Goal: Task Accomplishment & Management: Manage account settings

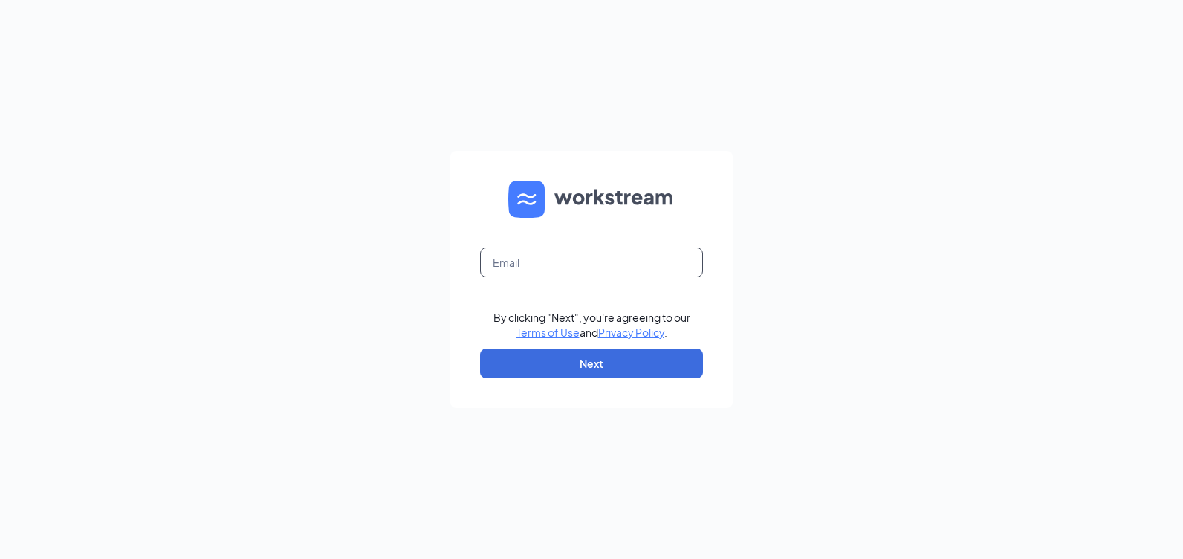
click at [599, 261] on input "text" at bounding box center [591, 263] width 223 height 30
type input "rs030446@tacobell.com"
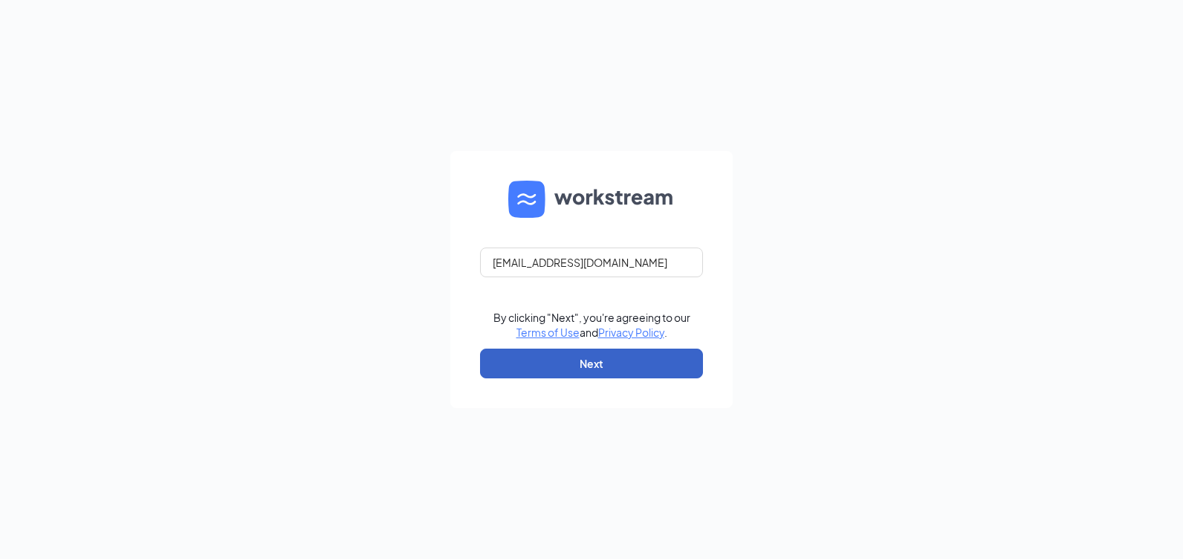
click at [619, 363] on button "Next" at bounding box center [591, 364] width 223 height 30
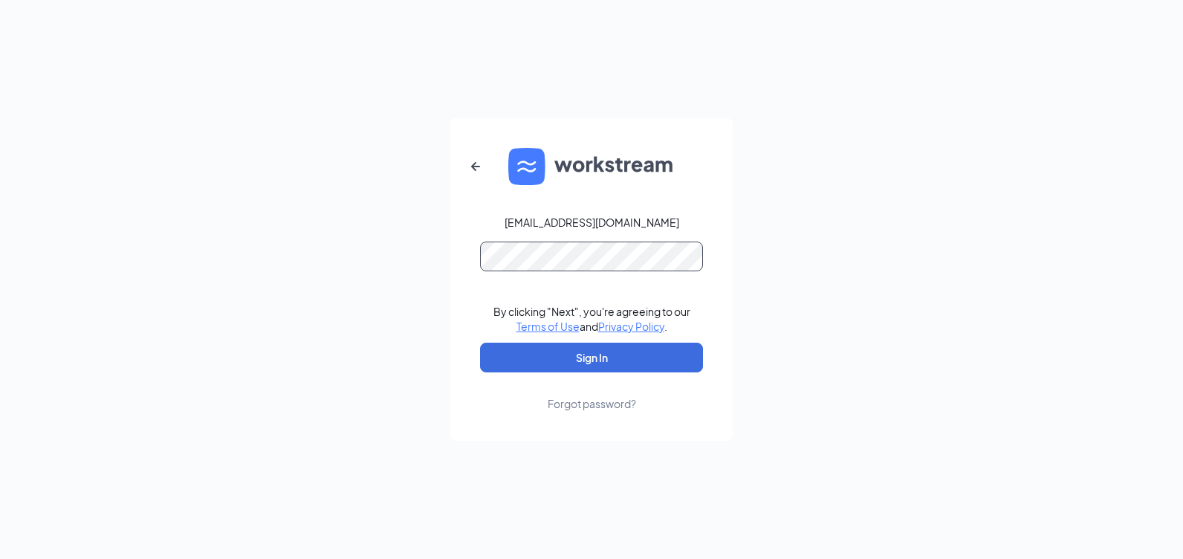
click at [480, 343] on button "Sign In" at bounding box center [591, 358] width 223 height 30
click at [569, 355] on button "Sign In" at bounding box center [591, 358] width 223 height 30
click at [480, 343] on button "Sign In" at bounding box center [591, 358] width 223 height 30
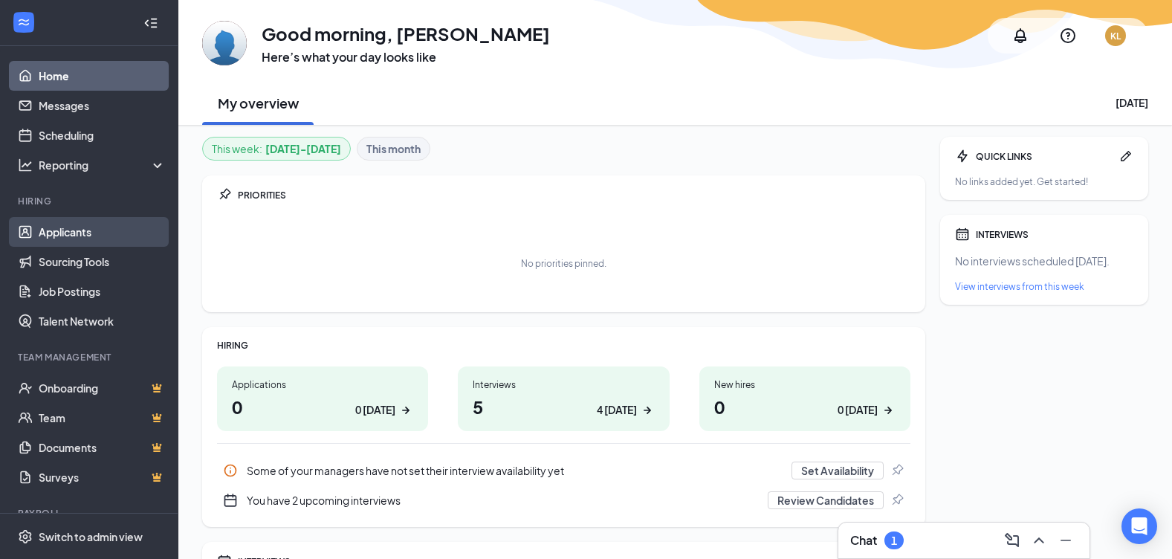
click at [84, 231] on link "Applicants" at bounding box center [102, 232] width 127 height 30
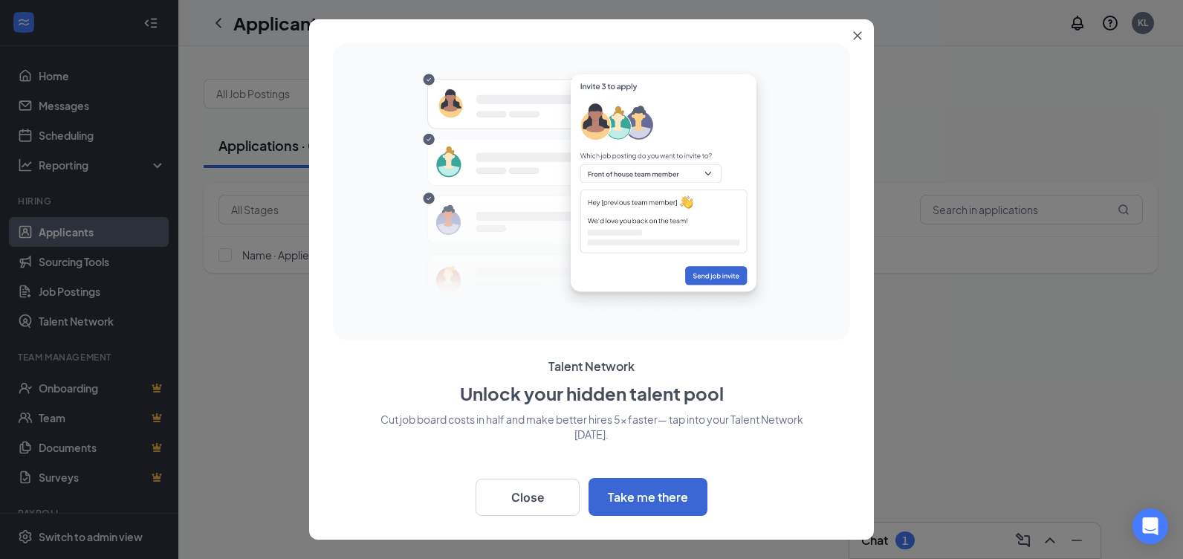
click at [858, 35] on icon "Close" at bounding box center [858, 36] width 8 height 8
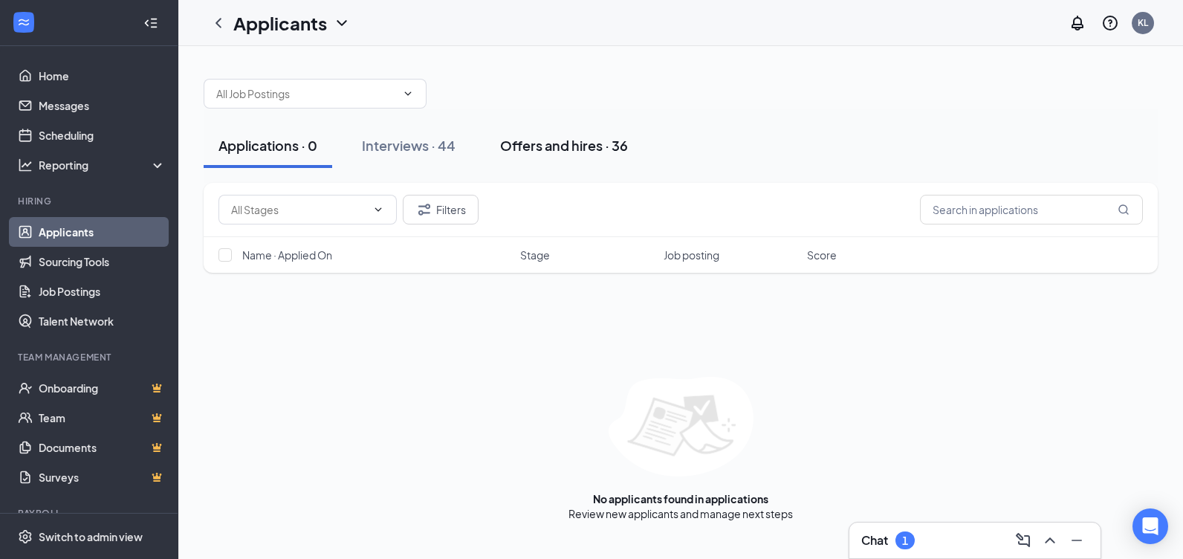
click at [577, 152] on div "Offers and hires · 36" at bounding box center [564, 145] width 128 height 19
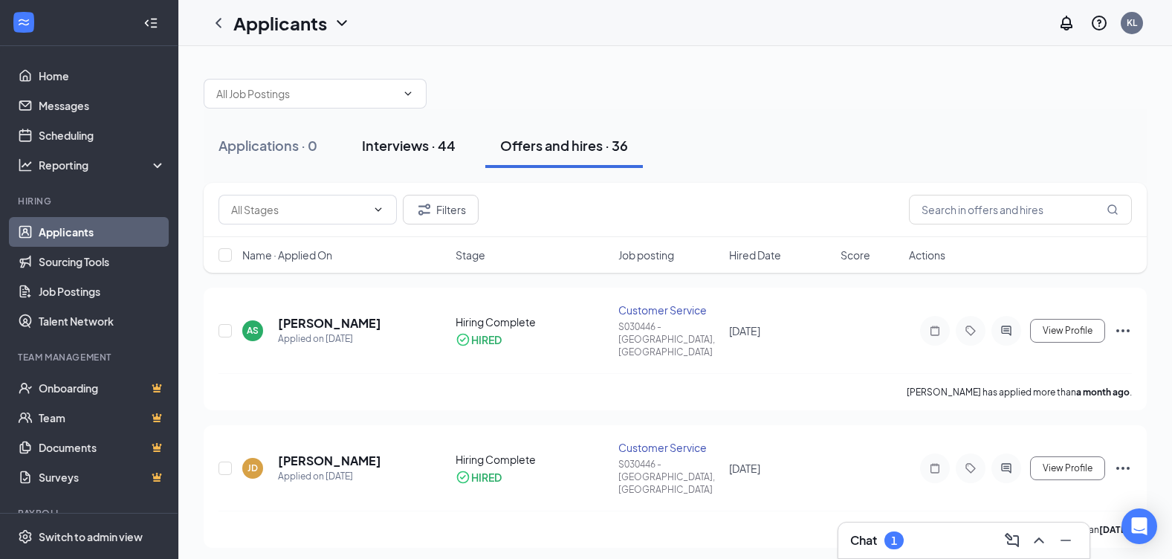
click at [407, 149] on div "Interviews · 44" at bounding box center [409, 145] width 94 height 19
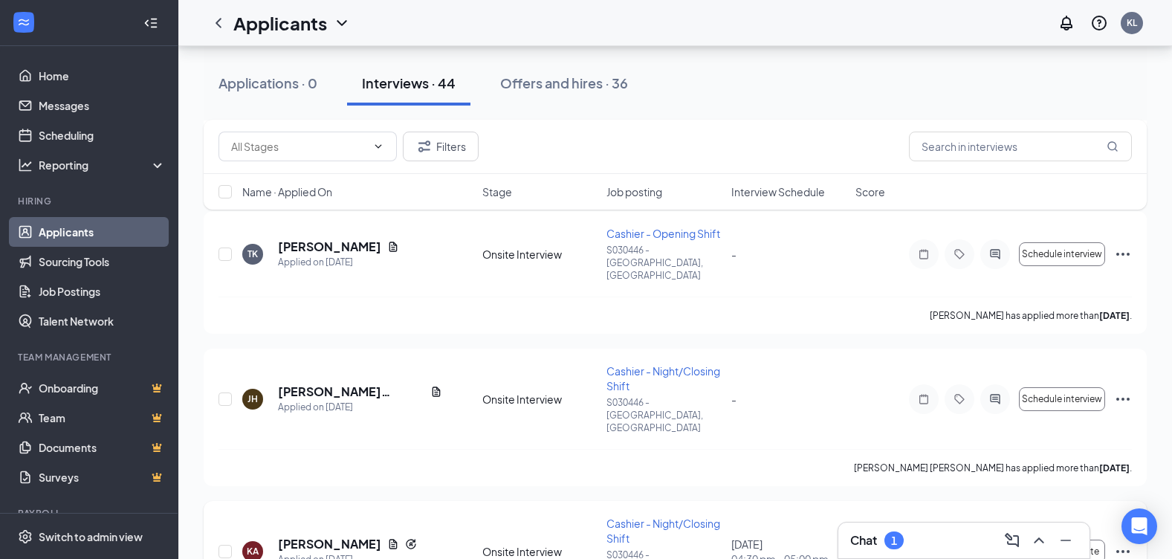
scroll to position [1635, 0]
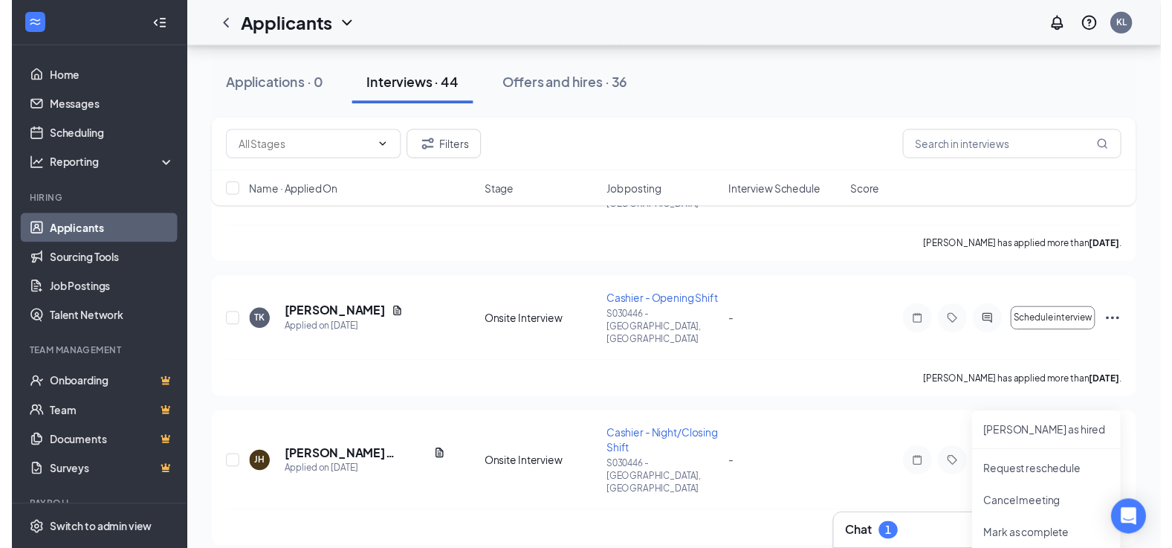
scroll to position [1561, 0]
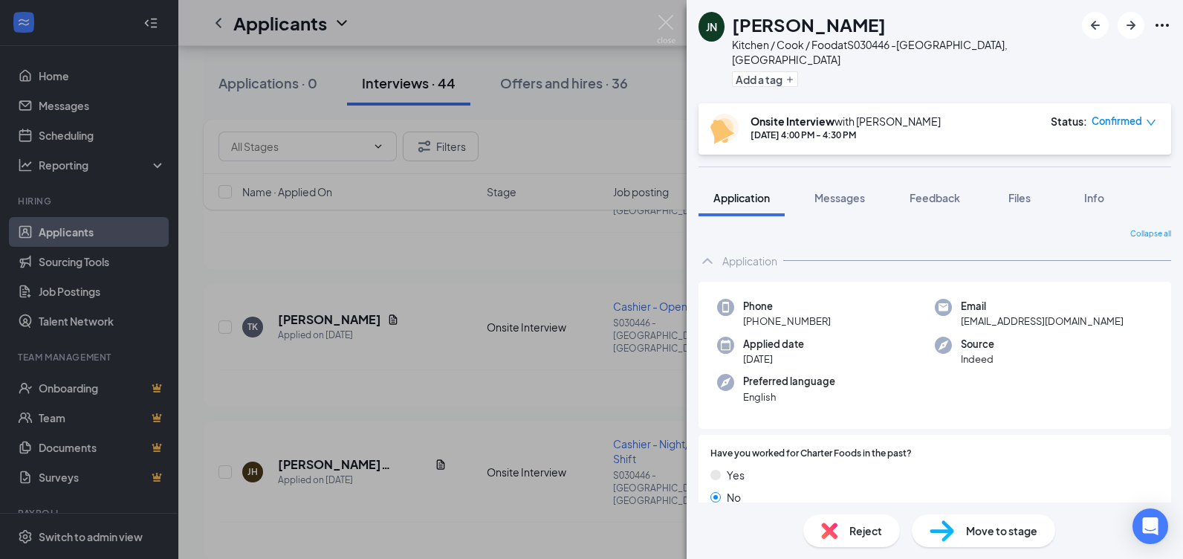
click at [1125, 114] on span "Confirmed" at bounding box center [1117, 121] width 51 height 15
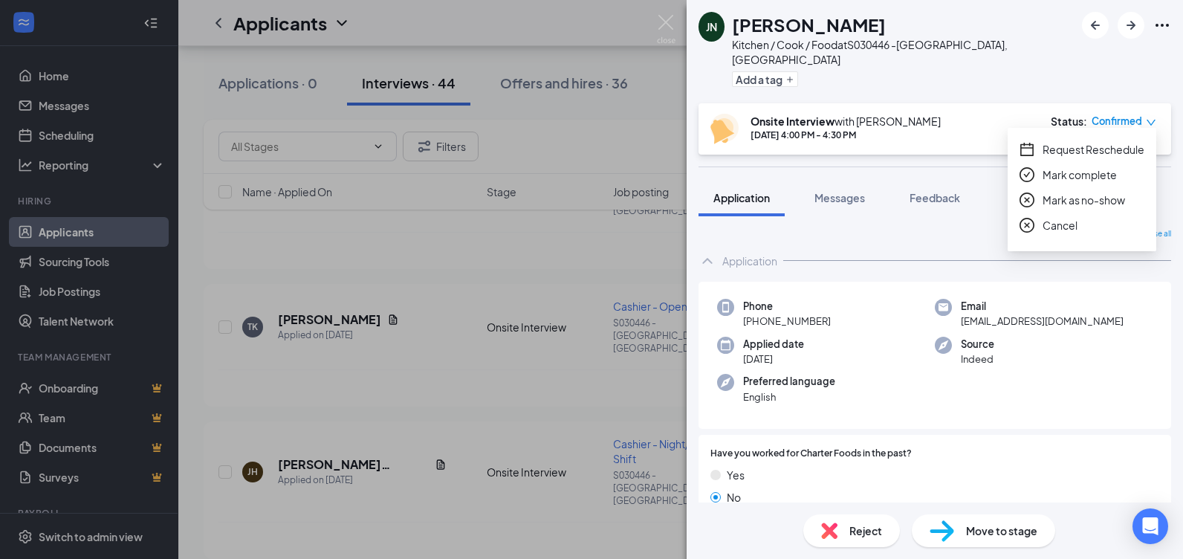
click at [1095, 170] on span "Mark complete" at bounding box center [1080, 174] width 74 height 16
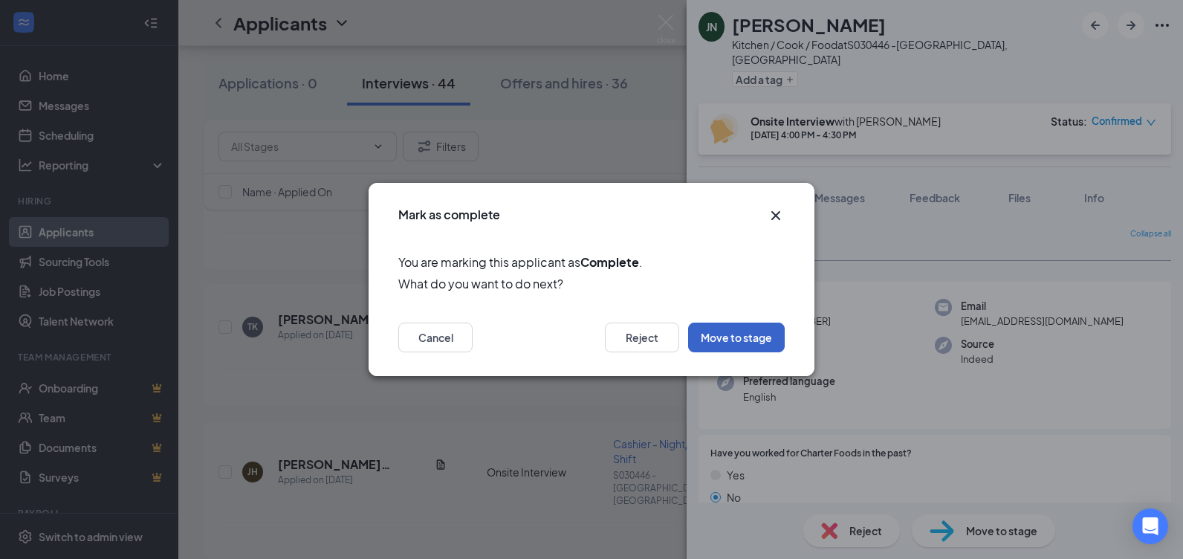
click at [745, 331] on button "Move to stage" at bounding box center [736, 338] width 97 height 30
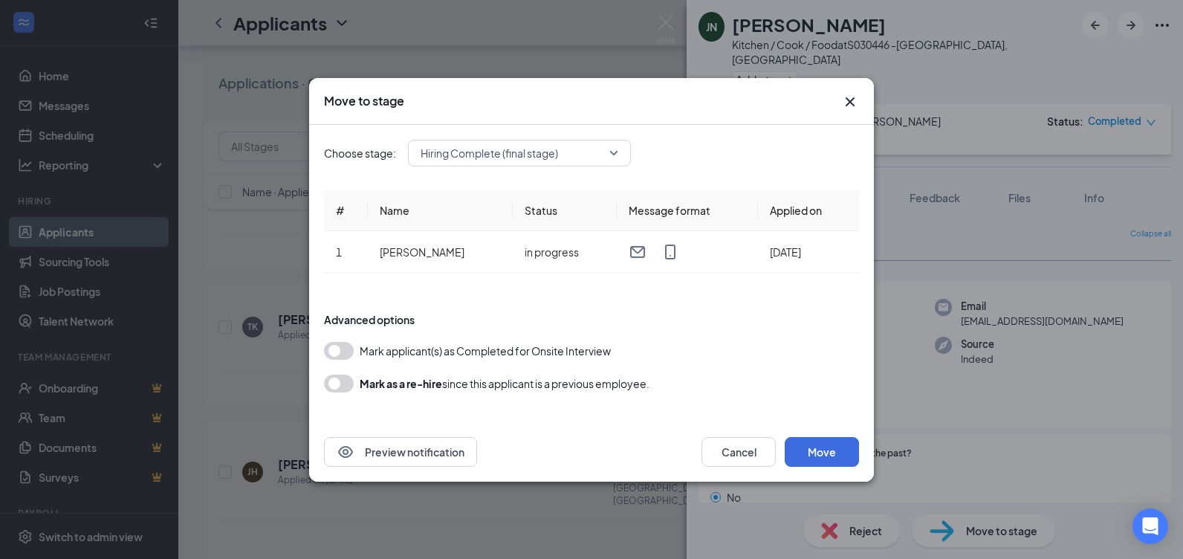
click at [332, 350] on button "button" at bounding box center [339, 351] width 30 height 18
click at [821, 453] on button "Move" at bounding box center [822, 452] width 74 height 30
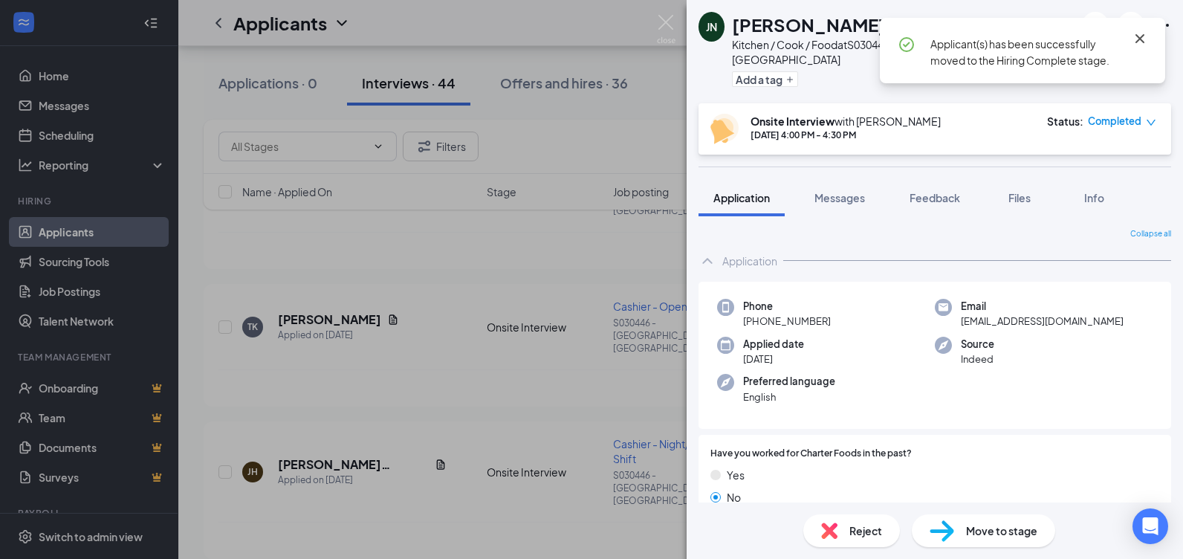
click at [1141, 34] on icon "Cross" at bounding box center [1140, 39] width 18 height 18
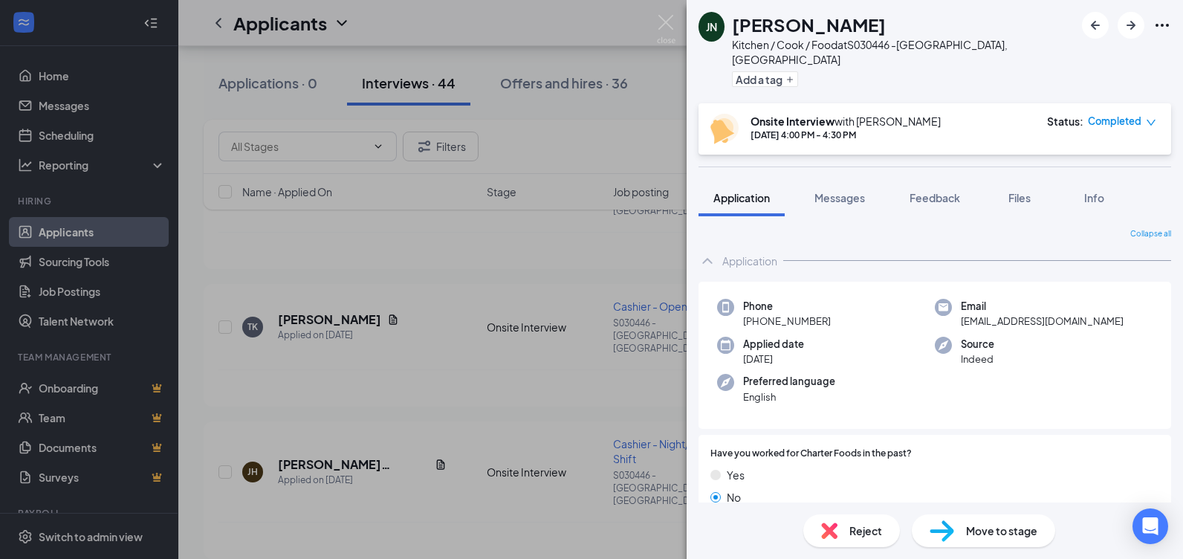
click at [404, 344] on div "JN [PERSON_NAME] Kitchen / Cook / Food at S030446 -[PERSON_NAME], [GEOGRAPHIC_D…" at bounding box center [591, 279] width 1183 height 559
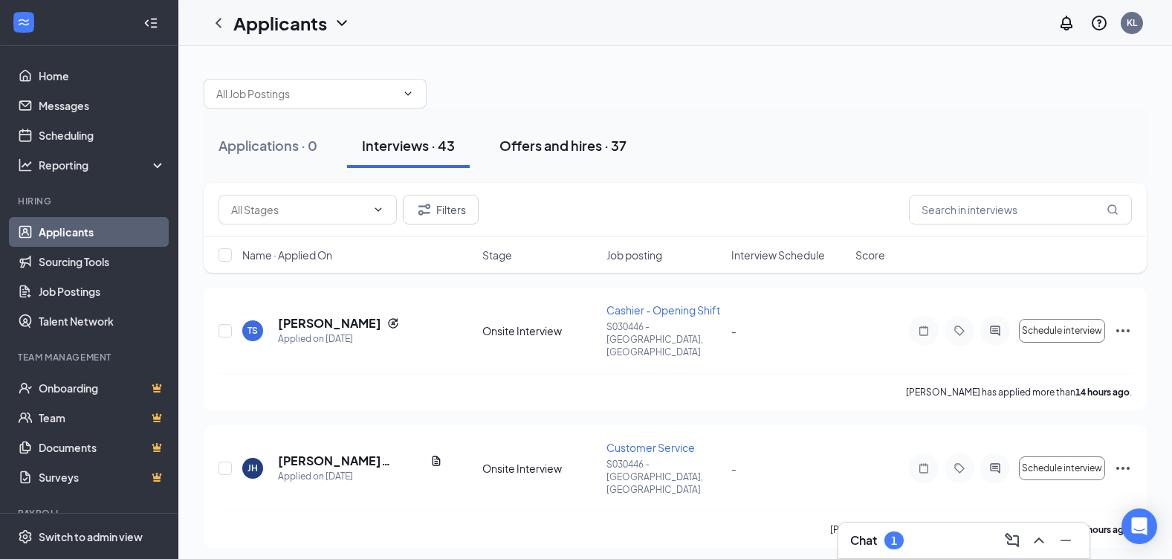
click at [575, 139] on div "Offers and hires · 37" at bounding box center [562, 145] width 127 height 19
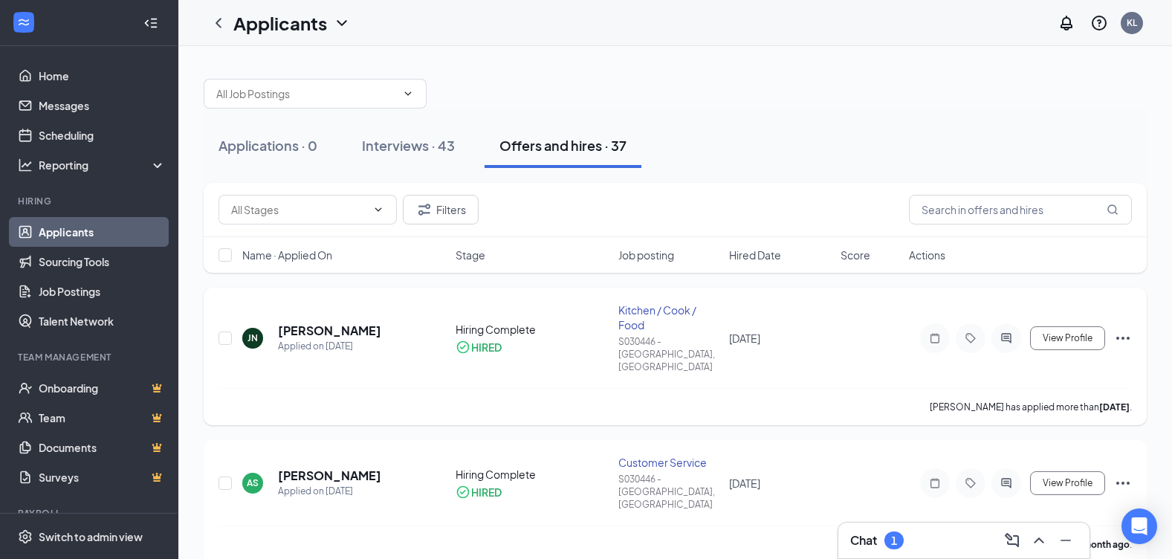
click at [1127, 329] on icon "Ellipses" at bounding box center [1123, 338] width 18 height 18
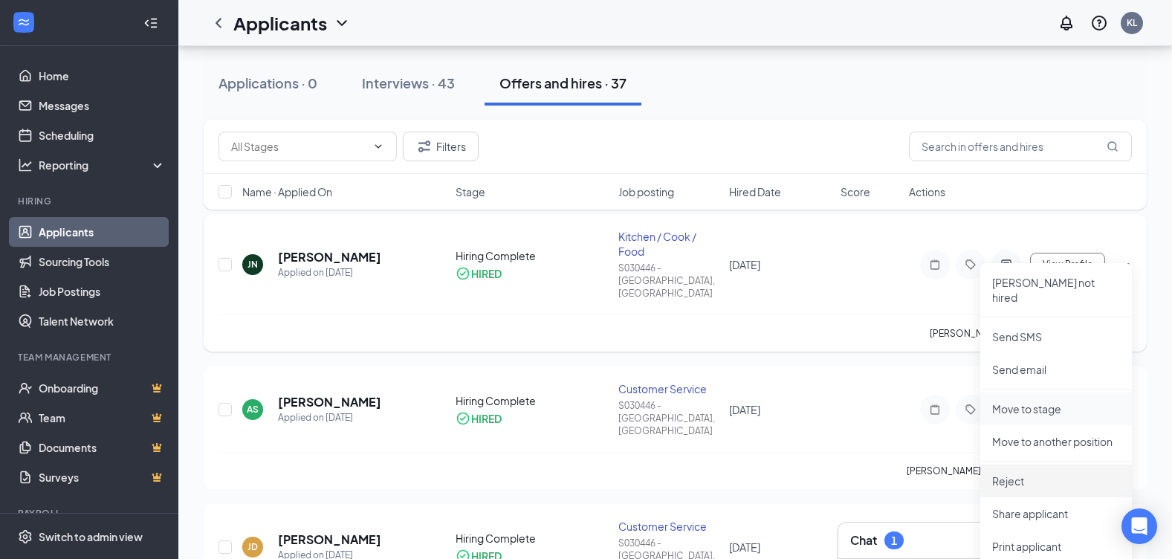
scroll to position [74, 0]
click at [1018, 401] on p "Move to stage" at bounding box center [1056, 408] width 128 height 15
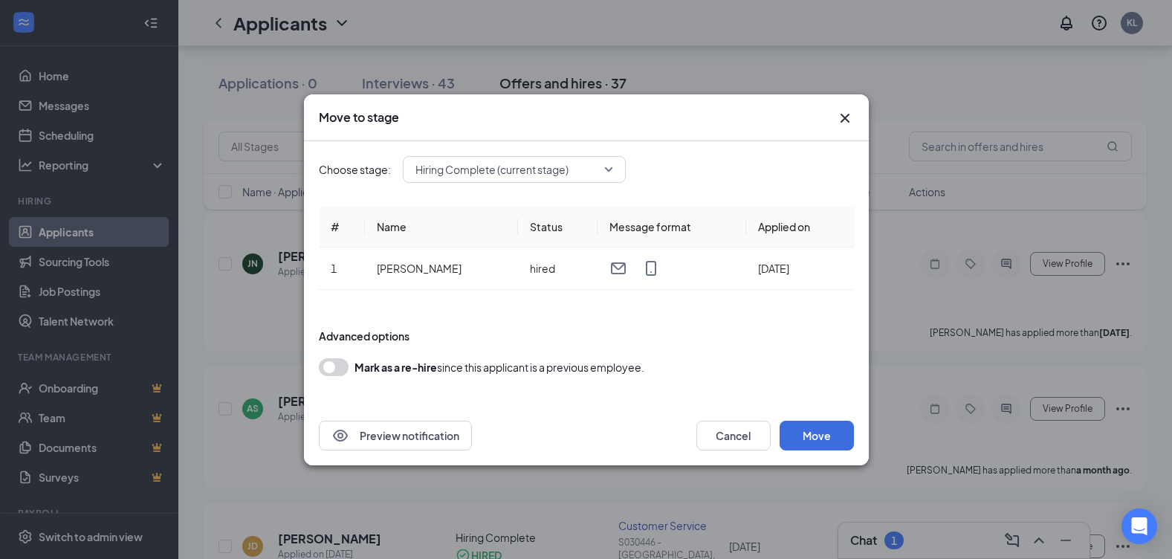
click at [608, 174] on span "Hiring Complete (current stage)" at bounding box center [514, 169] width 198 height 22
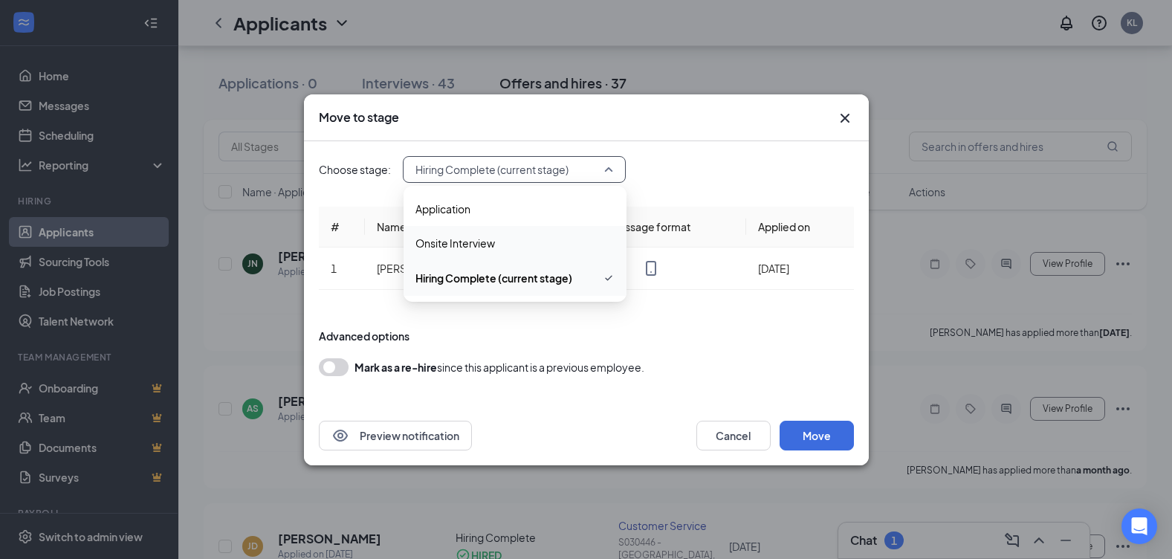
click at [456, 242] on span "Onsite Interview" at bounding box center [455, 243] width 80 height 16
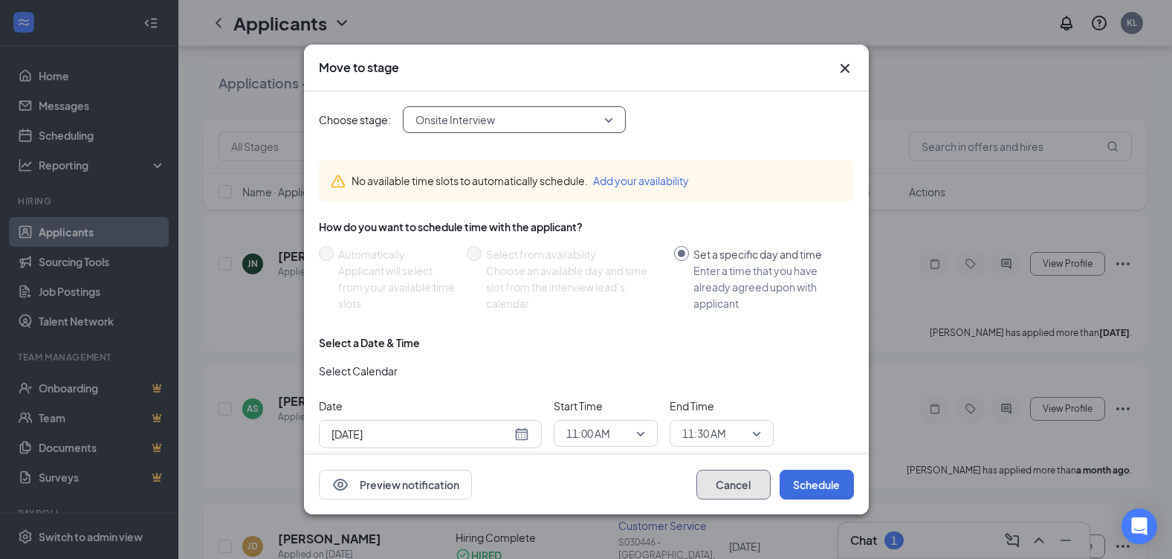
click at [730, 476] on button "Cancel" at bounding box center [733, 485] width 74 height 30
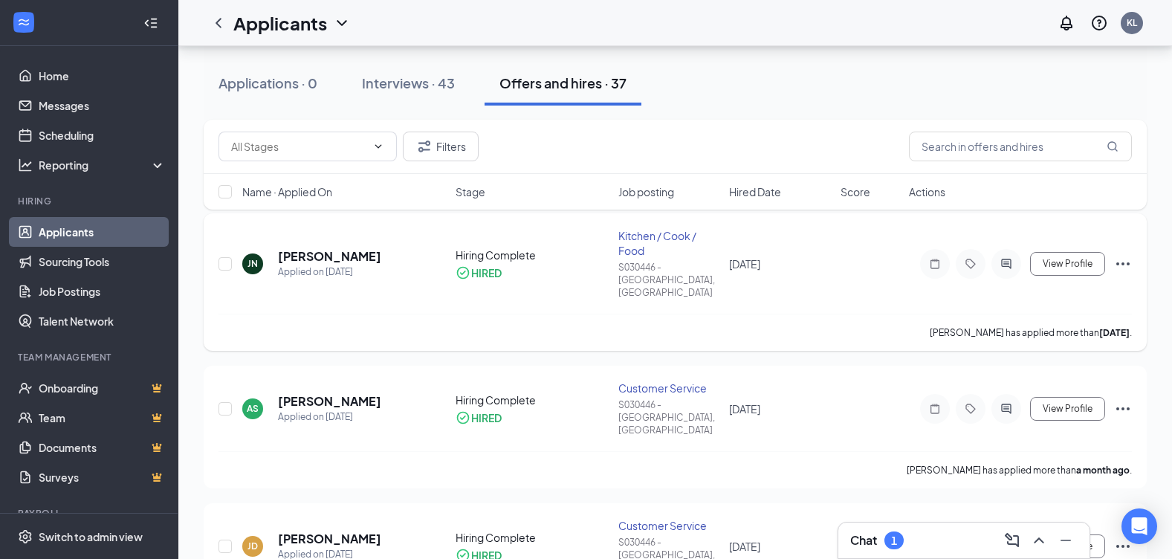
click at [1125, 255] on icon "Ellipses" at bounding box center [1123, 264] width 18 height 18
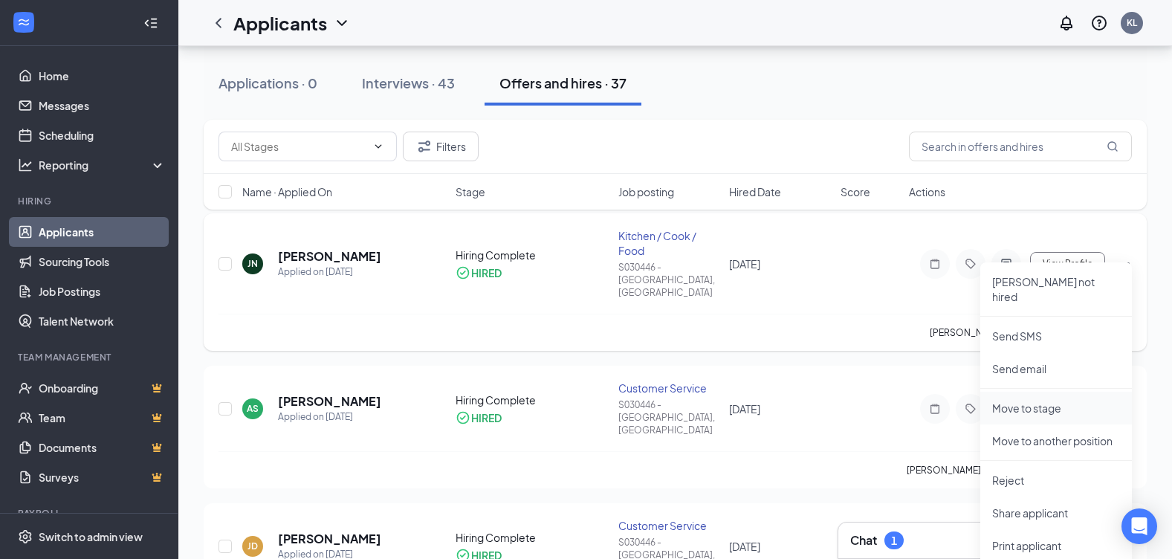
click at [1035, 401] on p "Move to stage" at bounding box center [1056, 408] width 128 height 15
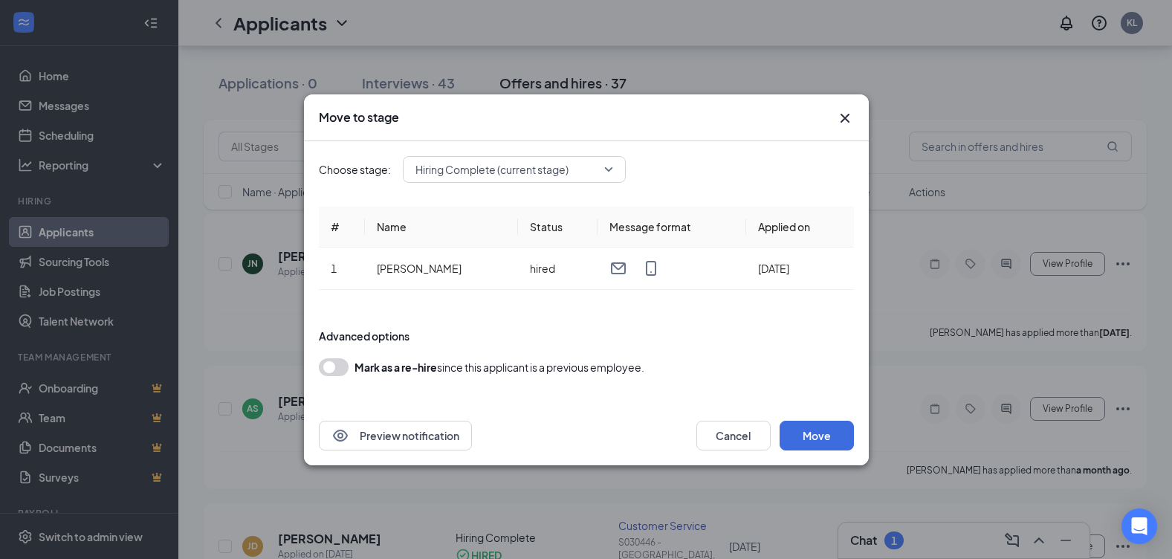
click at [584, 175] on span "Hiring Complete (current stage)" at bounding box center [507, 169] width 184 height 22
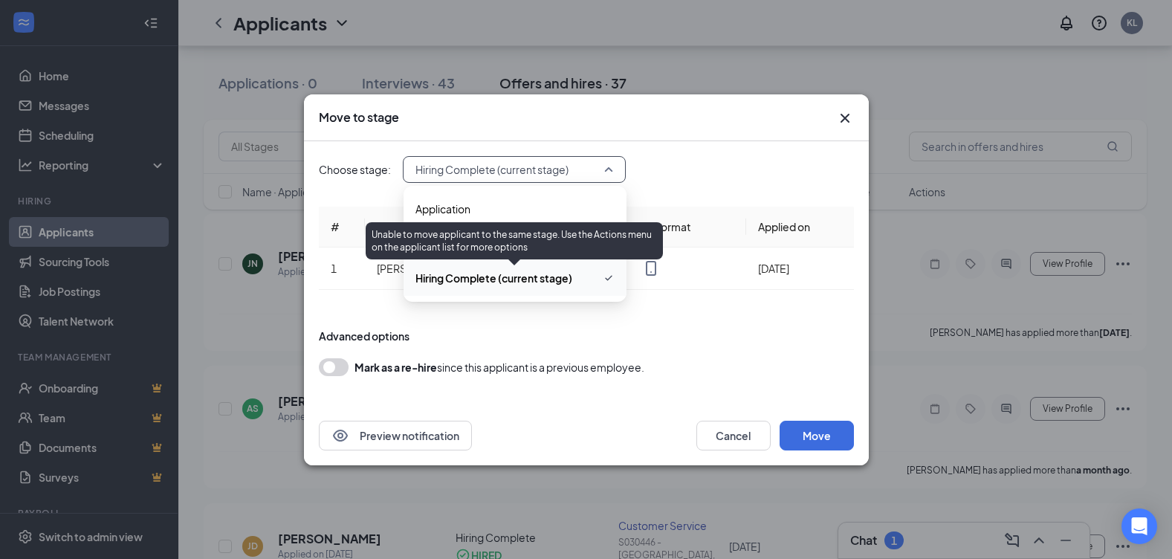
click at [564, 285] on span "Hiring Complete (current stage)" at bounding box center [493, 278] width 157 height 16
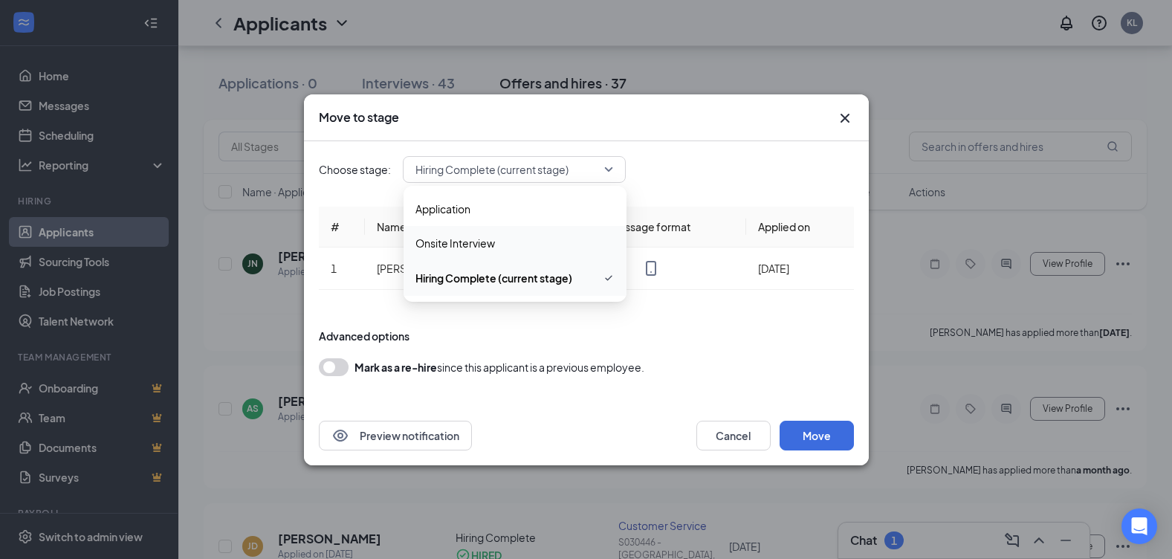
click at [808, 365] on div "Mark as a re-hire since this applicant is a previous employee." at bounding box center [586, 367] width 535 height 18
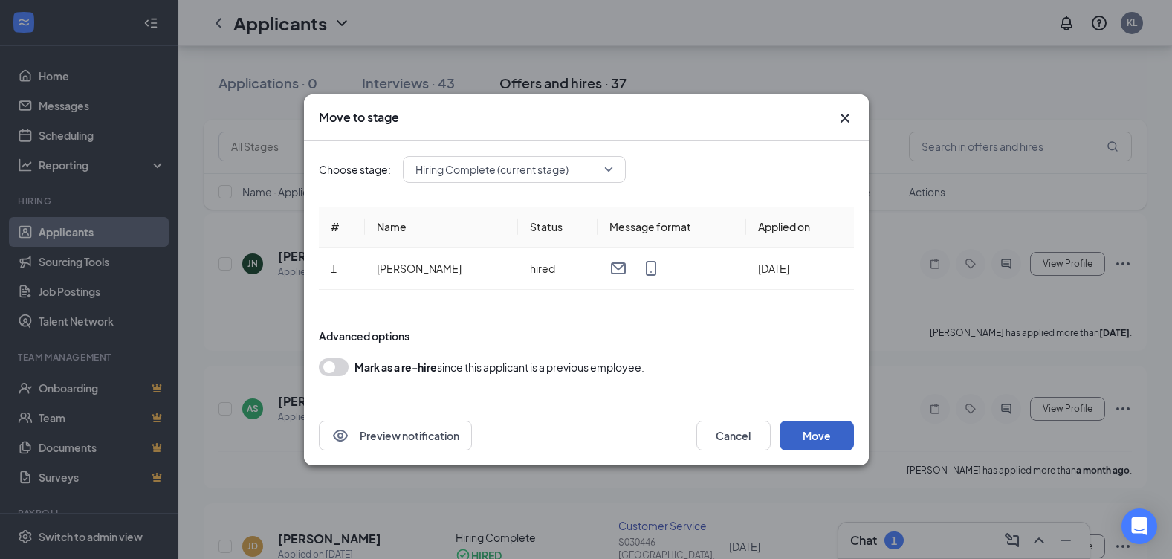
click at [824, 444] on button "Move" at bounding box center [817, 436] width 74 height 30
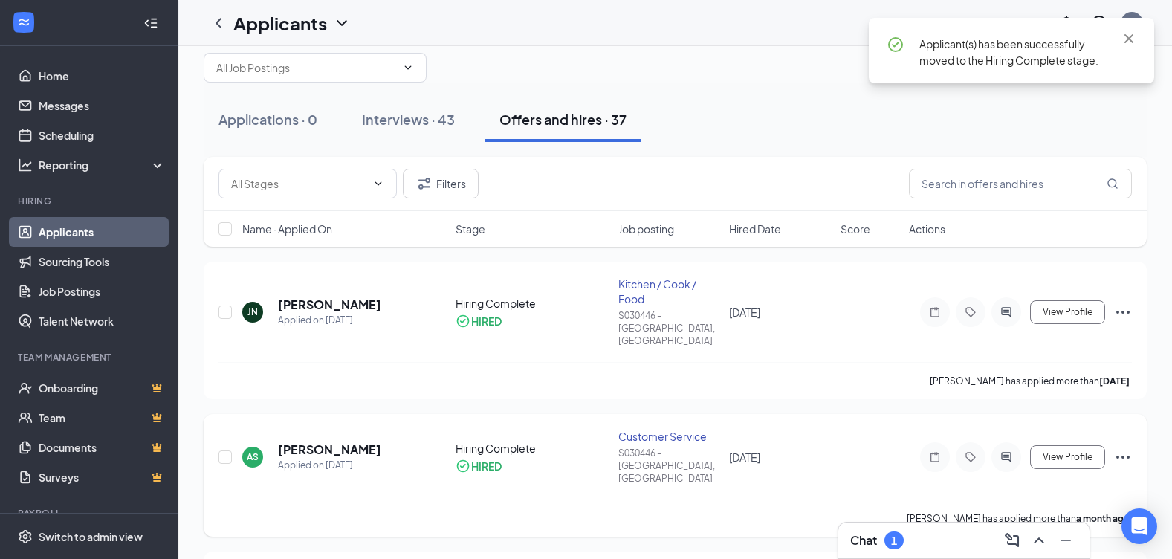
scroll to position [0, 0]
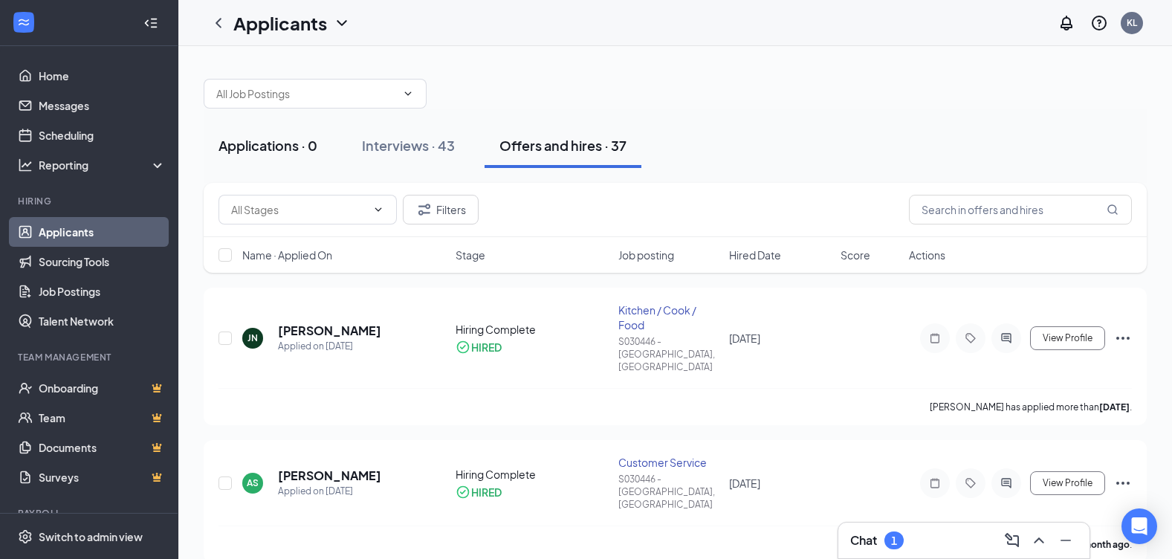
click at [308, 152] on div "Applications · 0" at bounding box center [268, 145] width 99 height 19
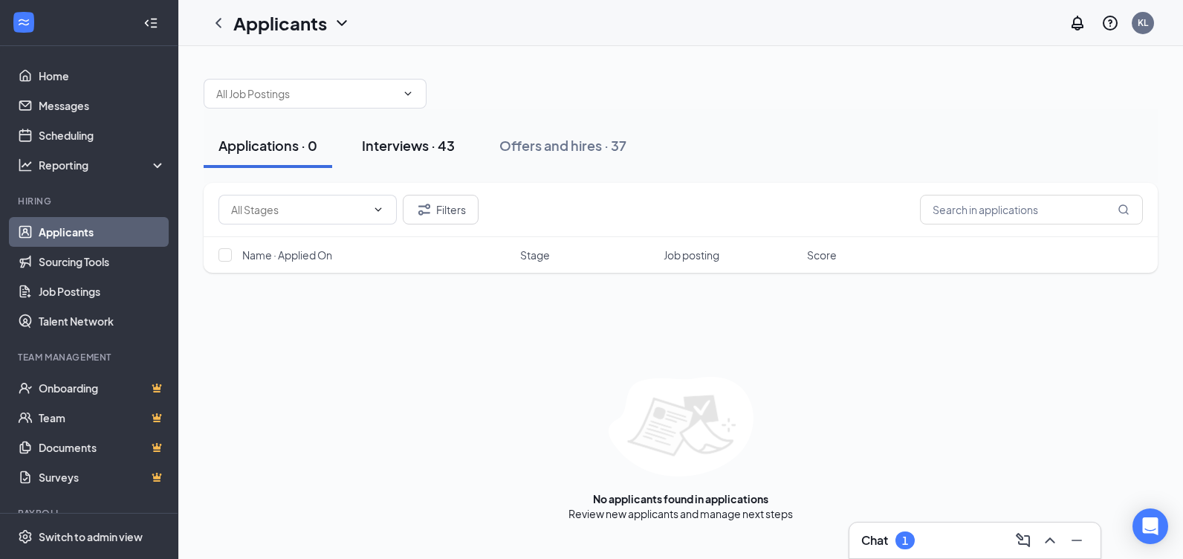
click at [433, 138] on div "Interviews · 43" at bounding box center [408, 145] width 93 height 19
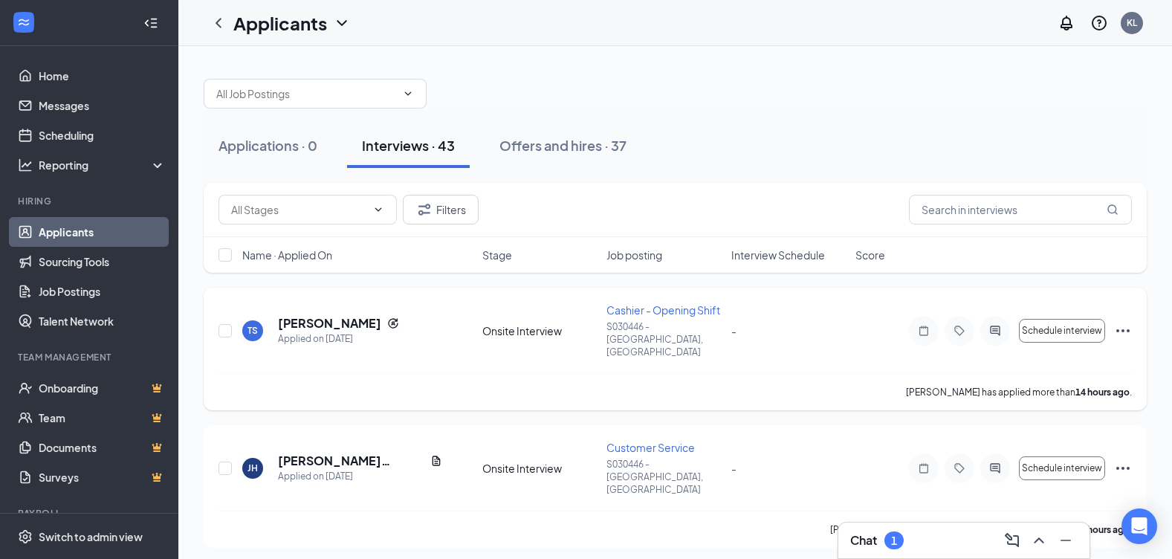
click at [1128, 322] on icon "Ellipses" at bounding box center [1123, 331] width 18 height 18
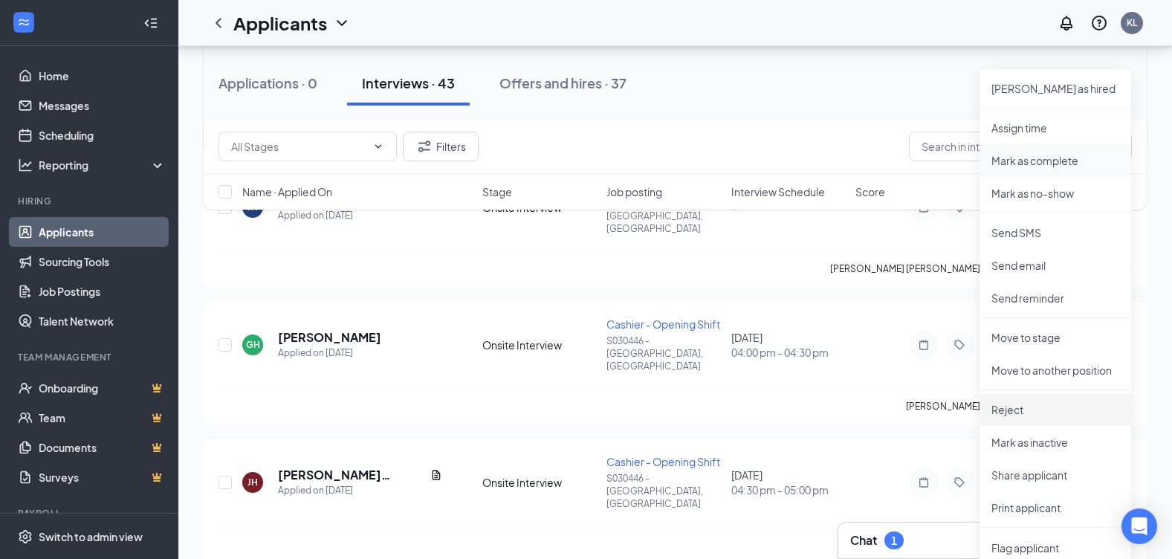
scroll to position [297, 0]
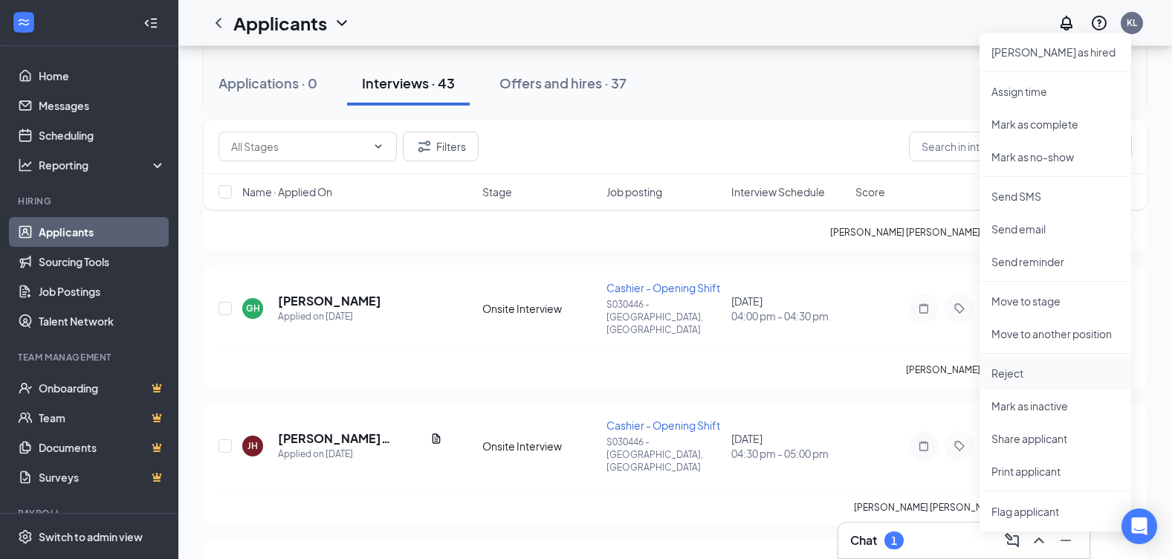
click at [1007, 371] on p "Reject" at bounding box center [1056, 373] width 128 height 15
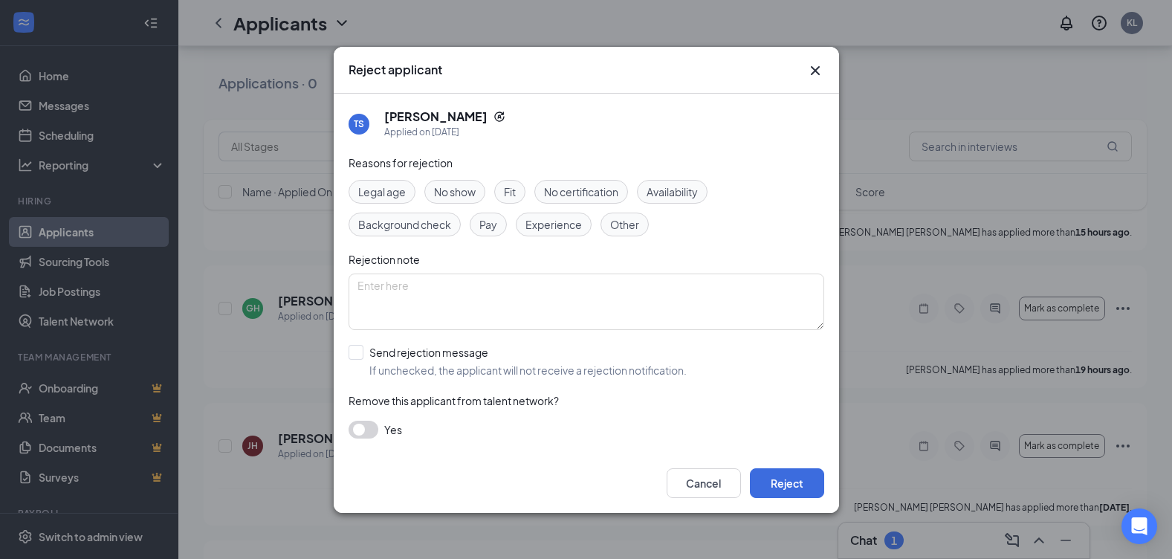
click at [811, 62] on icon "Cross" at bounding box center [815, 71] width 18 height 18
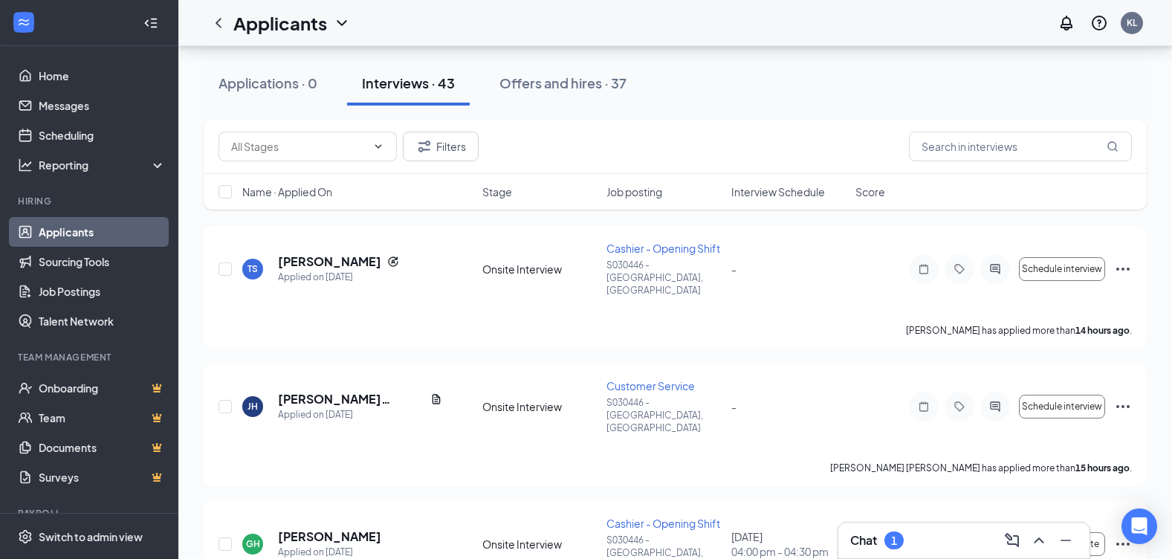
scroll to position [0, 0]
